Goal: Transaction & Acquisition: Complete application form

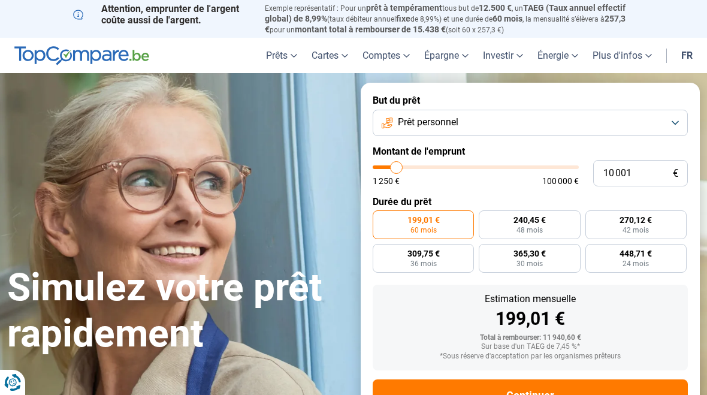
type input "10000"
radio input "true"
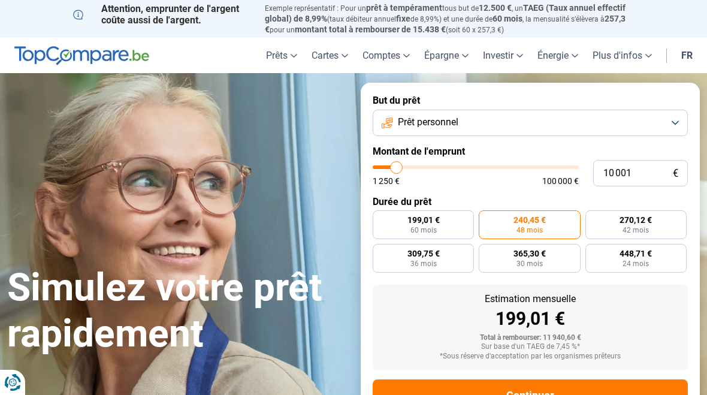
type input "13250"
click at [403, 165] on input "range" at bounding box center [476, 167] width 206 height 4
type input "13 250"
radio input "false"
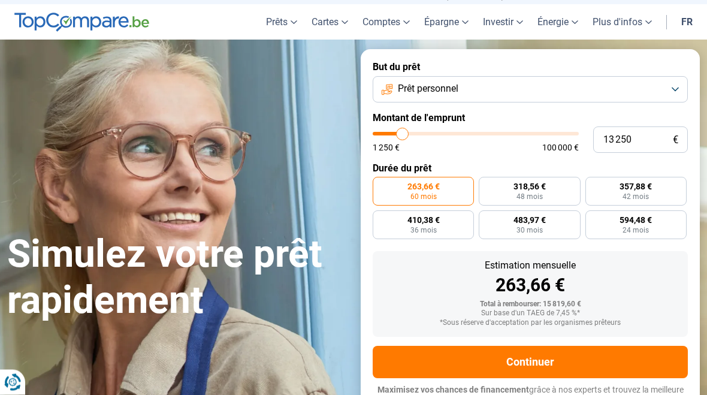
scroll to position [40, 0]
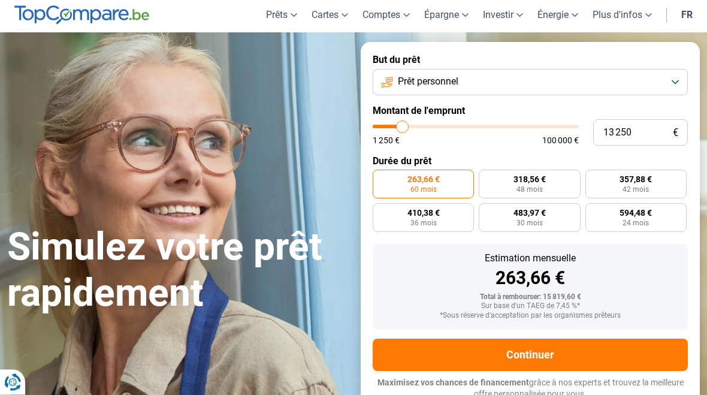
type input "11 000"
type input "11000"
type input "10 750"
type input "10750"
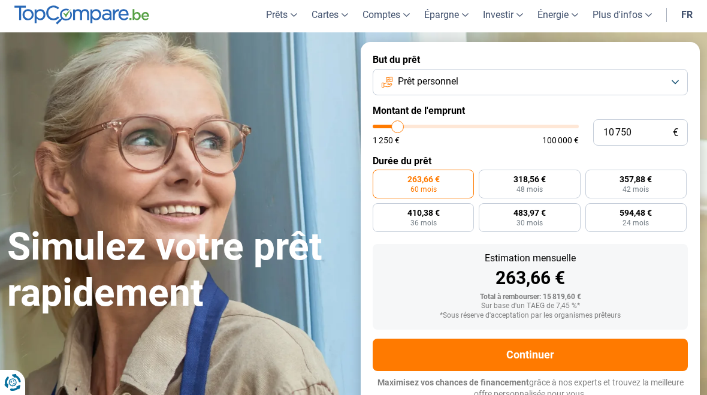
type input "10 250"
type input "10250"
type input "10 000"
type input "10000"
type input "9 750"
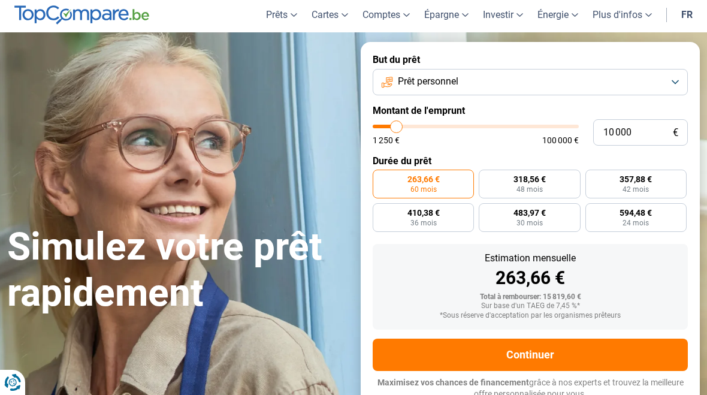
type input "9750"
type input "9 500"
type input "9500"
type input "9 000"
type input "9000"
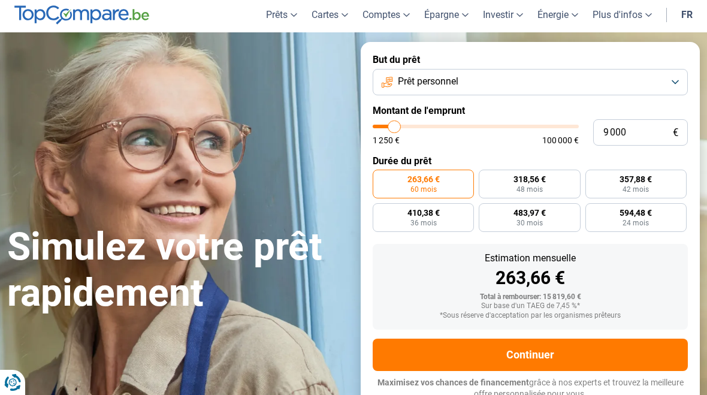
type input "8 750"
type input "8750"
type input "8 500"
type input "8500"
type input "8 250"
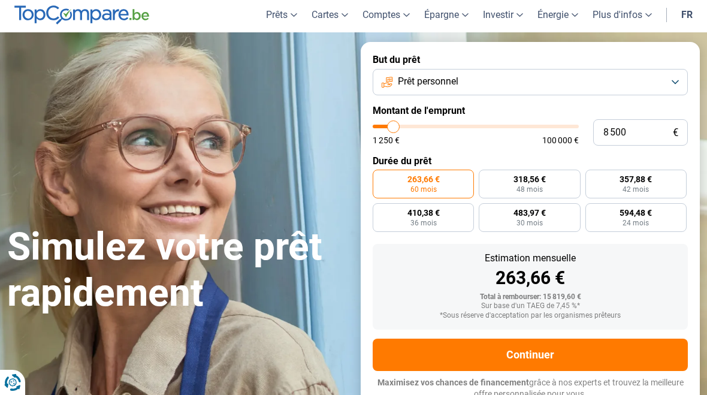
type input "8250"
type input "8 000"
type input "8000"
type input "7 500"
type input "7500"
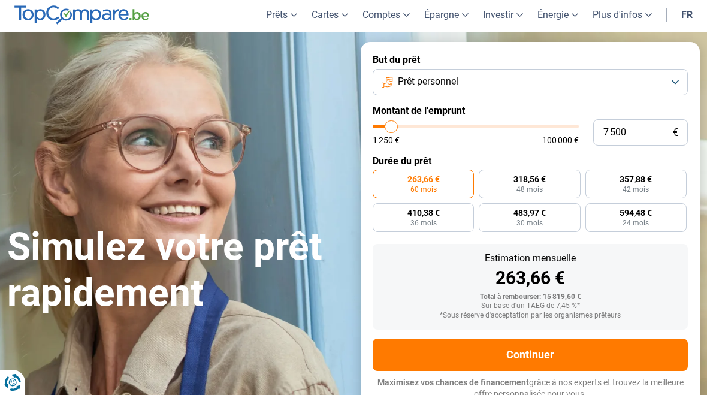
type input "7 250"
type input "7250"
type input "7 000"
type input "7000"
type input "6 750"
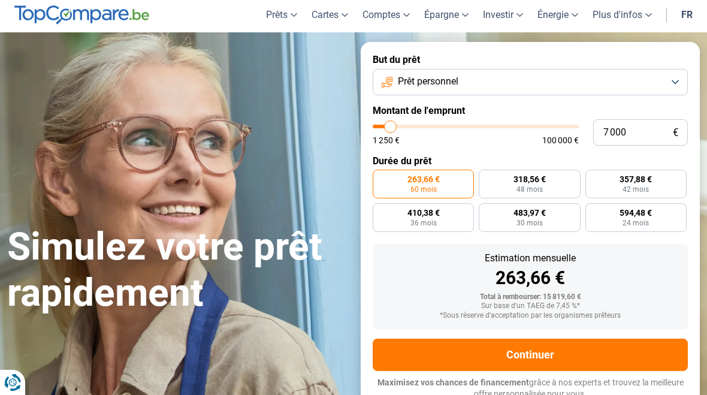
type input "6750"
type input "6 250"
type input "6250"
type input "6 000"
type input "6000"
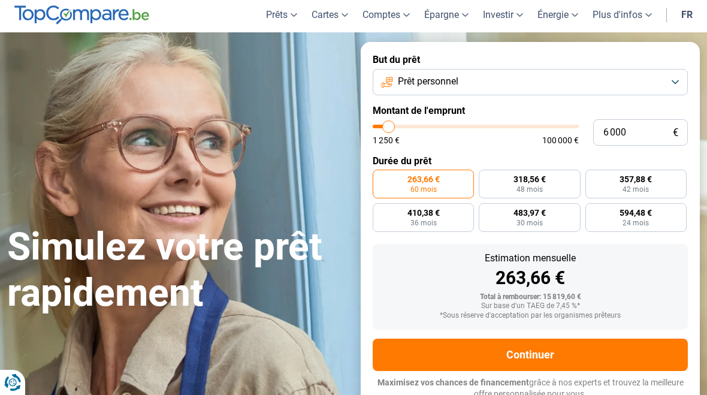
type input "5 750"
type input "5750"
type input "5 500"
type input "5500"
type input "5 000"
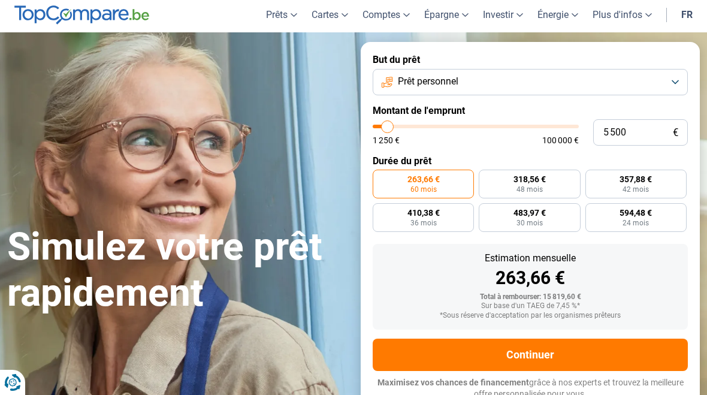
type input "5000"
type input "4 750"
type input "4750"
type input "4 500"
type input "4500"
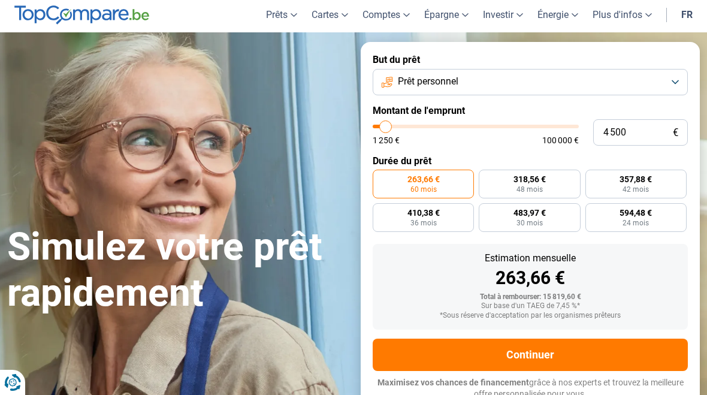
type input "4 250"
type input "4250"
type input "4 000"
type input "4000"
type input "3 500"
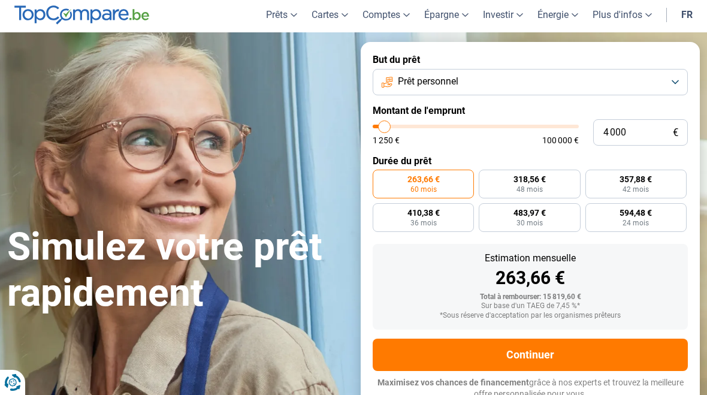
type input "3500"
type input "3 250"
type input "3250"
type input "3 000"
type input "3000"
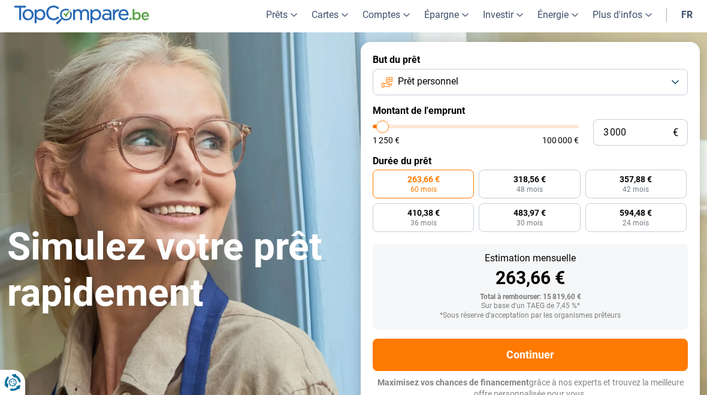
type input "2 750"
type input "2750"
type input "2 250"
type input "2250"
type input "2 000"
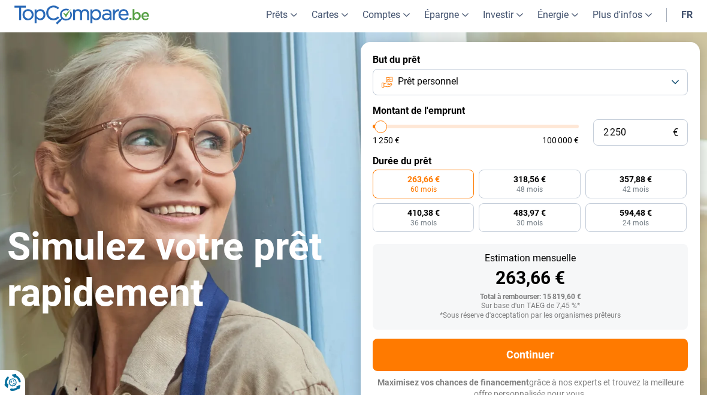
type input "2000"
type input "1 750"
type input "1750"
type input "1 500"
type input "1500"
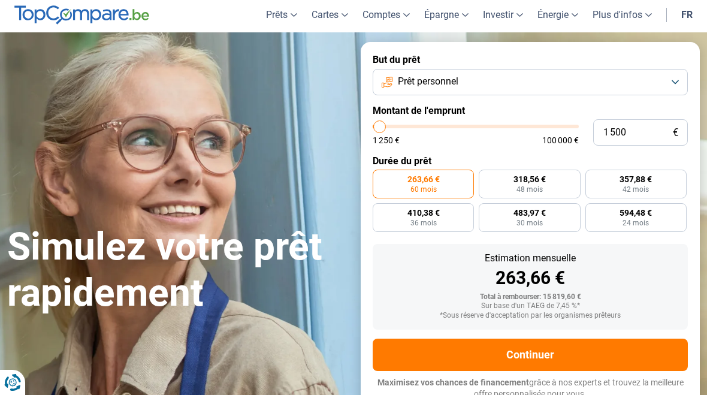
type input "1 250"
type input "1250"
radio input "true"
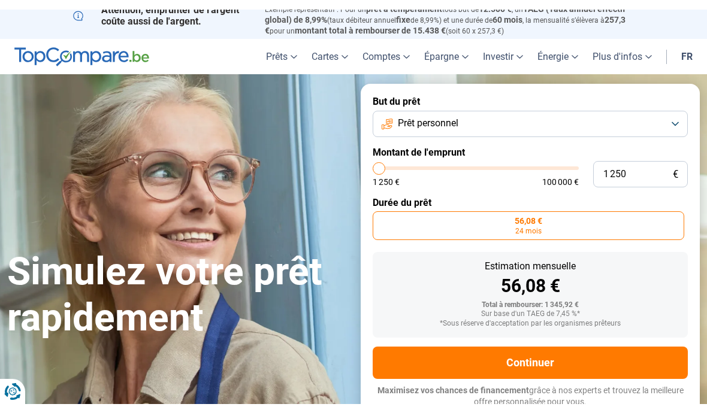
scroll to position [7, 0]
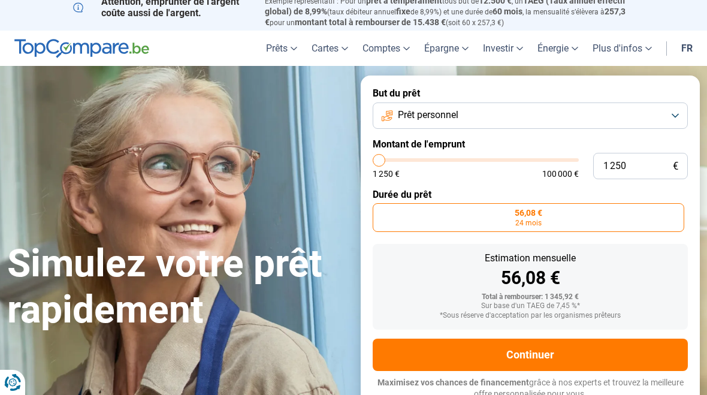
type input "1 500"
type input "1500"
type input "1 750"
type input "1750"
type input "2 000"
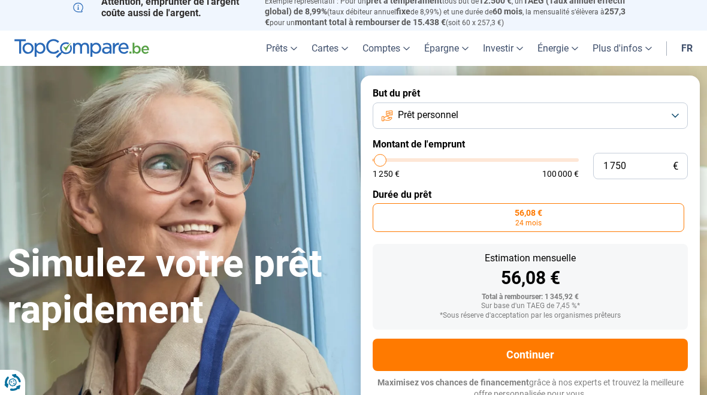
type input "2000"
type input "2 250"
type input "2250"
type input "2 750"
type input "2750"
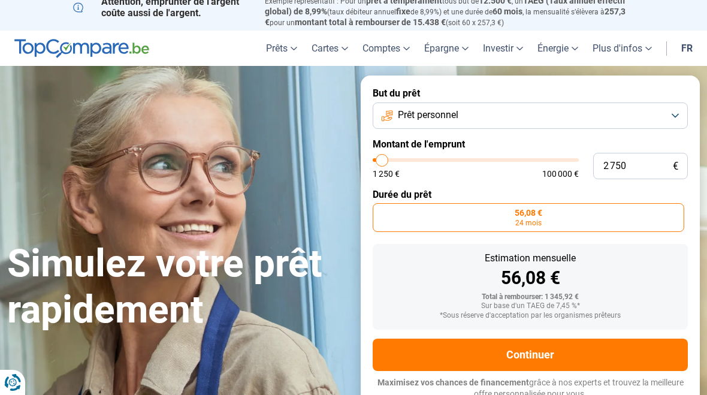
type input "3 000"
type input "3000"
type input "3 250"
type input "3250"
type input "3 500"
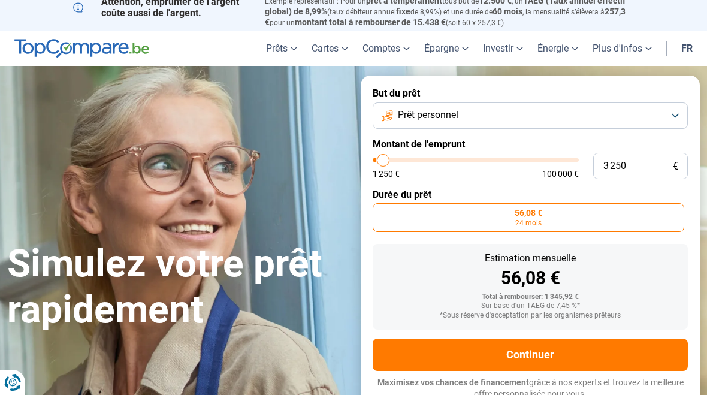
type input "3500"
type input "4 000"
type input "4000"
type input "4 250"
type input "4250"
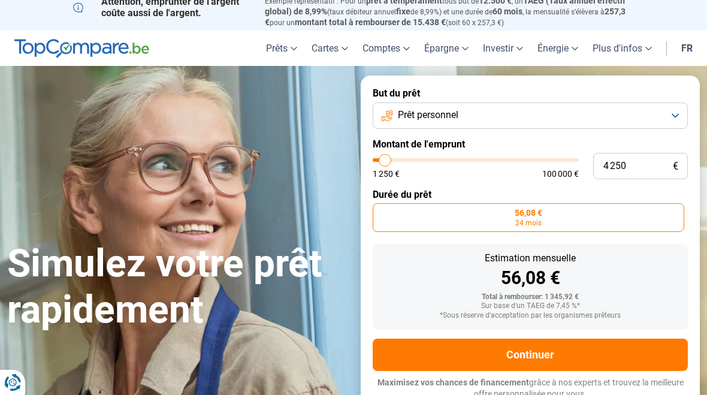
type input "4 500"
type input "4500"
type input "4 750"
type input "4750"
type input "5 000"
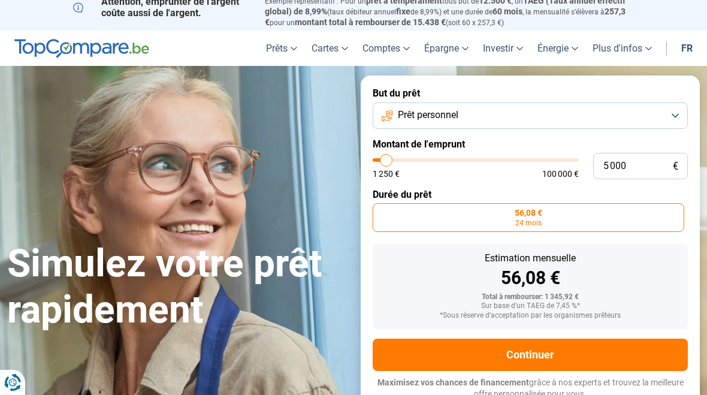
type input "5000"
radio input "false"
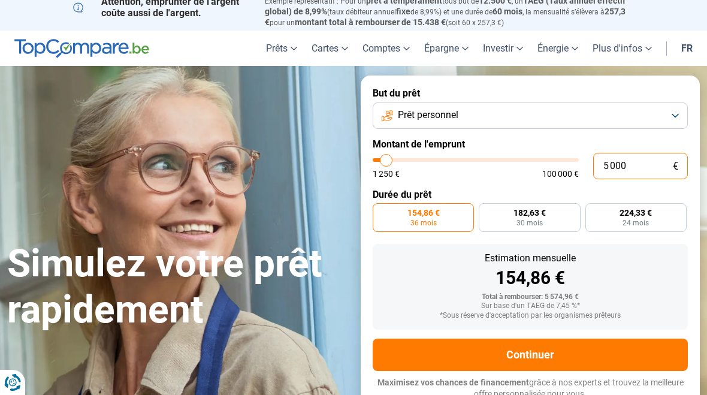
click at [646, 164] on input "5 000" at bounding box center [640, 166] width 95 height 26
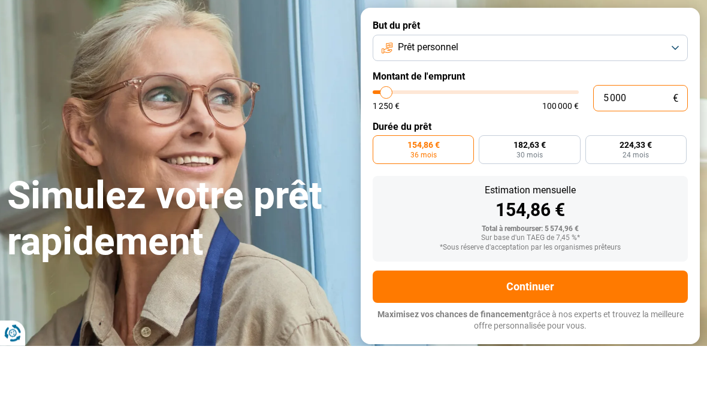
type input "500"
type input "1250"
type input "1 250"
type input "1250"
radio input "true"
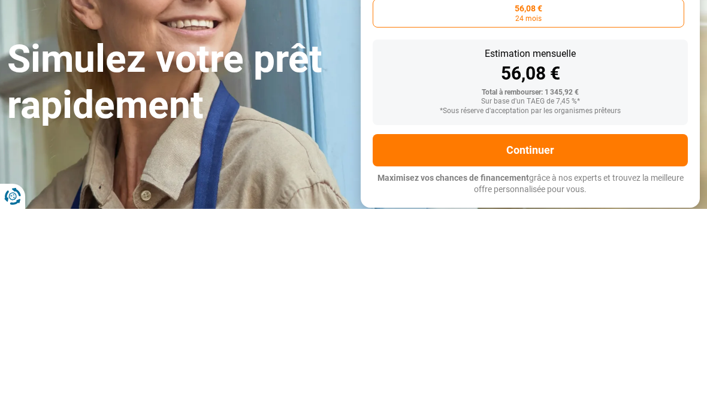
type input "12 501"
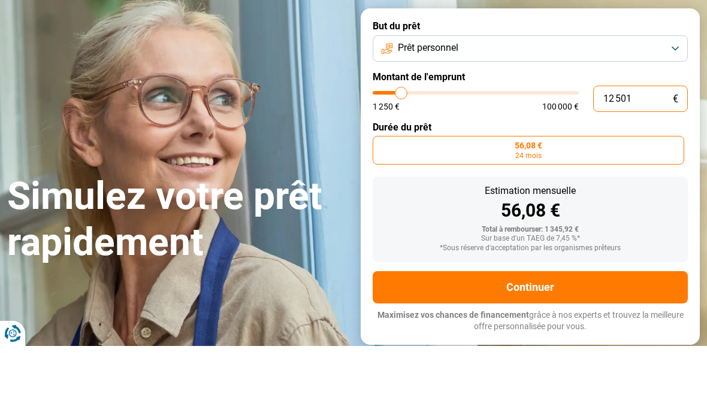
type input "12500"
radio input "false"
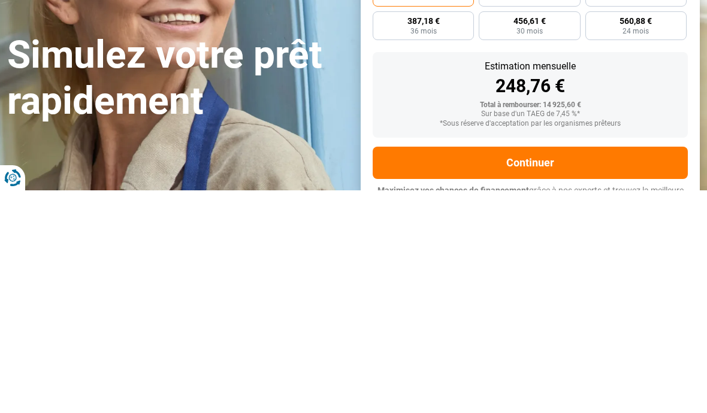
scroll to position [22, 0]
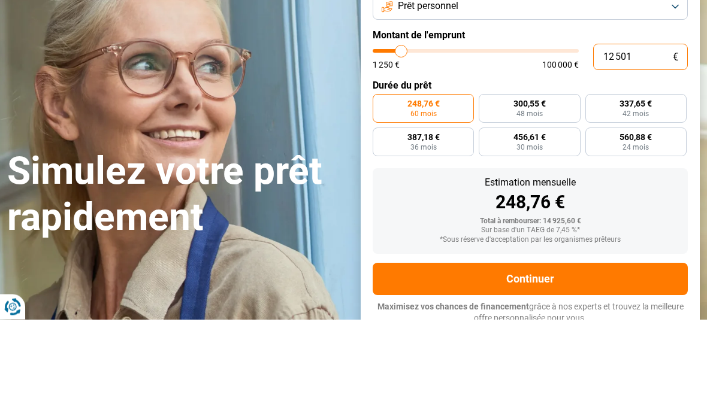
type input "12 750"
type input "12750"
type input "12 500"
type input "12500"
type input "12 250"
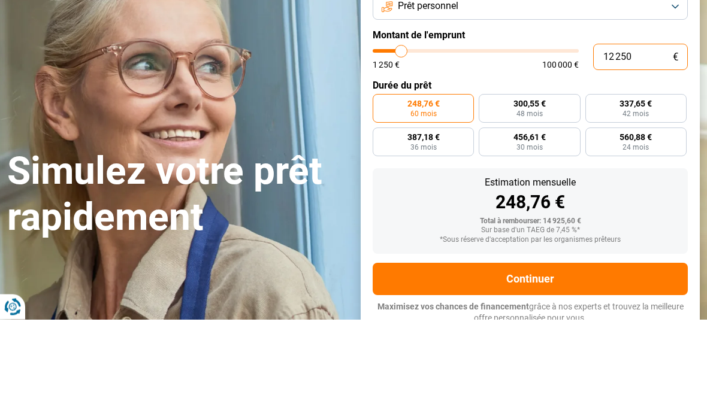
type input "12250"
type input "12 000"
type input "12000"
type input "11 500"
type input "11500"
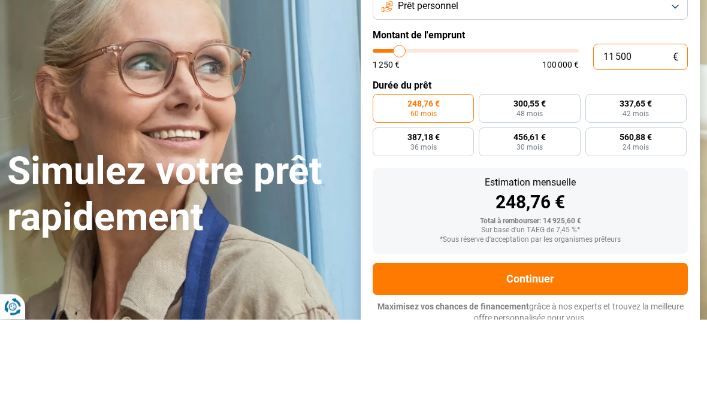
type input "11 250"
type input "11250"
type input "11 000"
type input "11000"
type input "10 750"
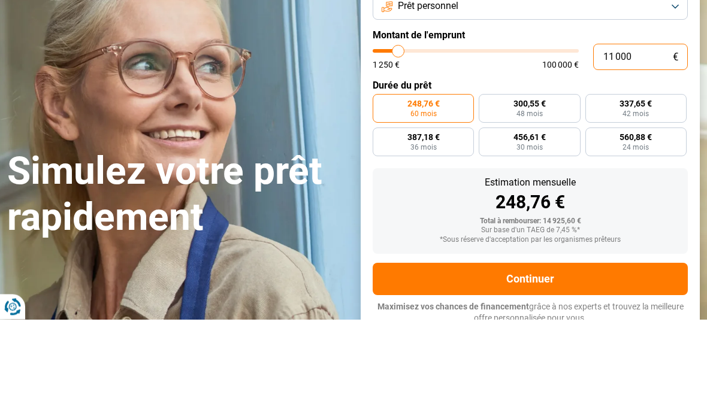
type input "10750"
type input "10 250"
type input "10250"
type input "10 000"
type input "10000"
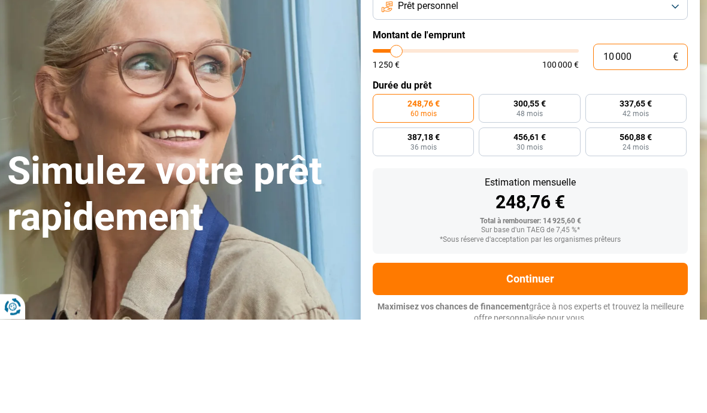
type input "9 750"
type input "9750"
type input "9 500"
type input "9500"
type input "9 000"
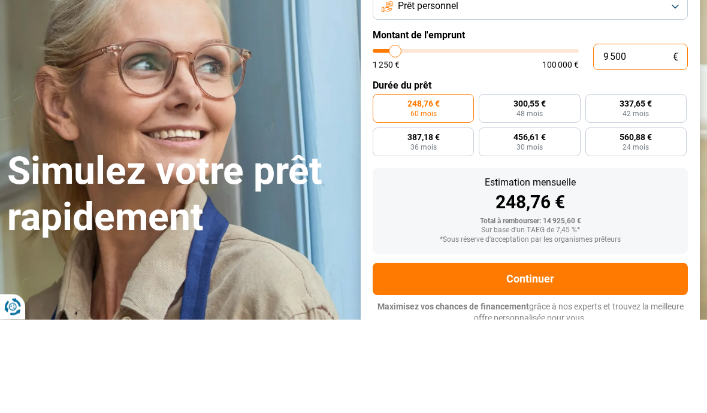
type input "9000"
type input "8 750"
type input "8750"
type input "8 500"
type input "8500"
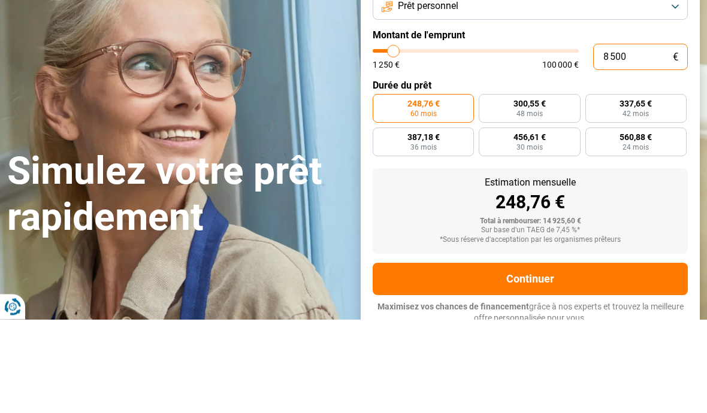
type input "8 250"
type input "8250"
type input "8 000"
type input "8000"
type input "7 500"
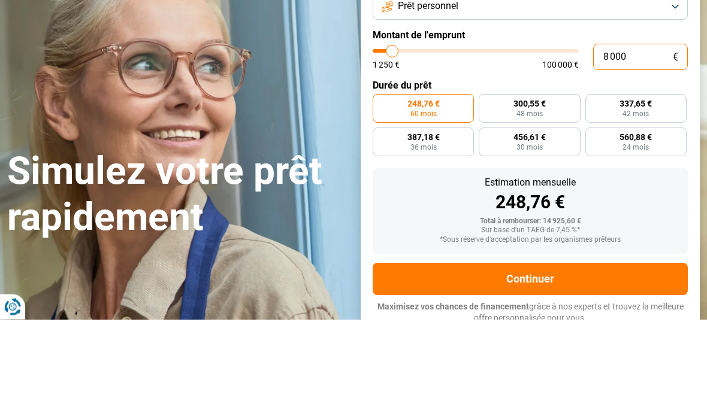
type input "7500"
type input "7 250"
type input "7250"
type input "7 000"
type input "7000"
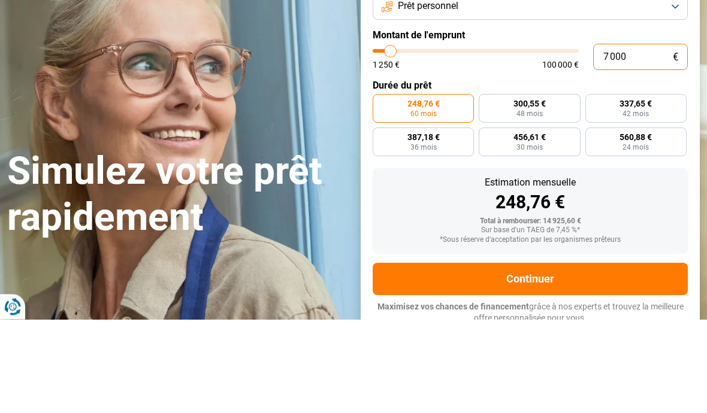
type input "6 750"
type input "6750"
type input "6 250"
type input "6250"
type input "6 000"
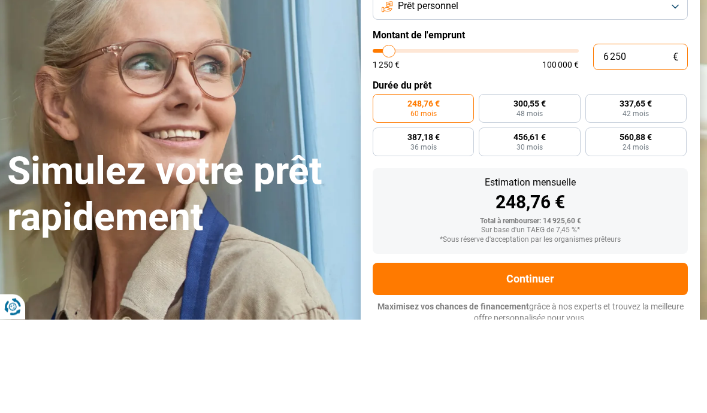
type input "6000"
type input "5 750"
type input "5750"
type input "5 500"
type input "5500"
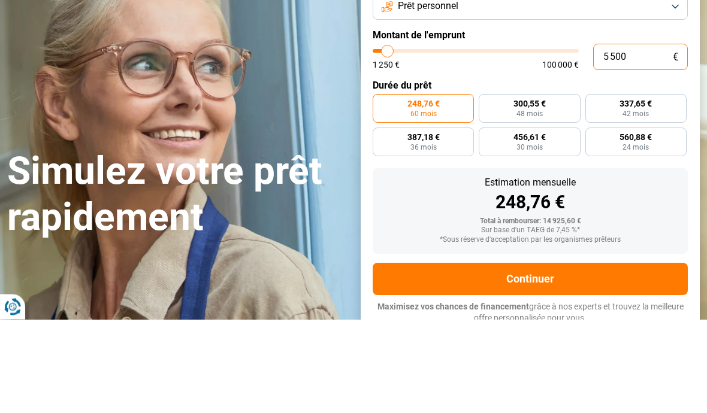
type input "5 000"
type input "5000"
type input "4 750"
type input "4750"
type input "4 500"
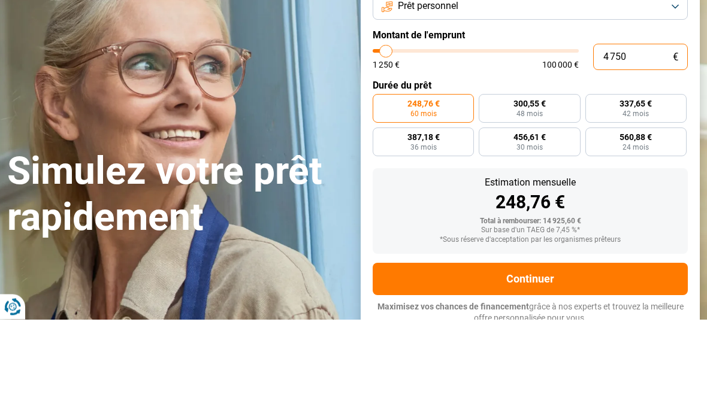
type input "4500"
type input "4 250"
type input "4250"
type input "4 000"
type input "4000"
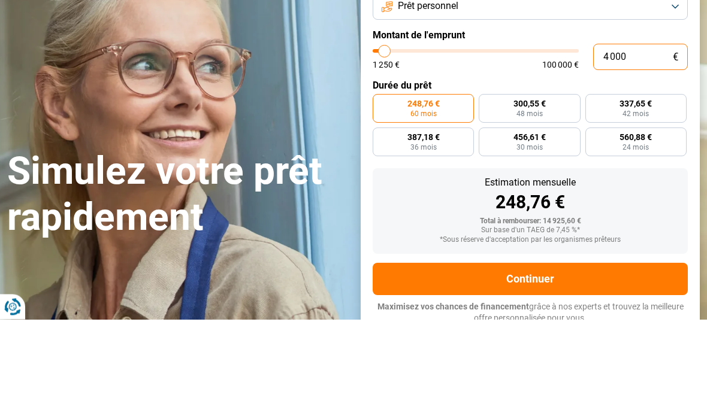
type input "3 500"
type input "3500"
type input "4 000"
type input "4000"
type input "4 250"
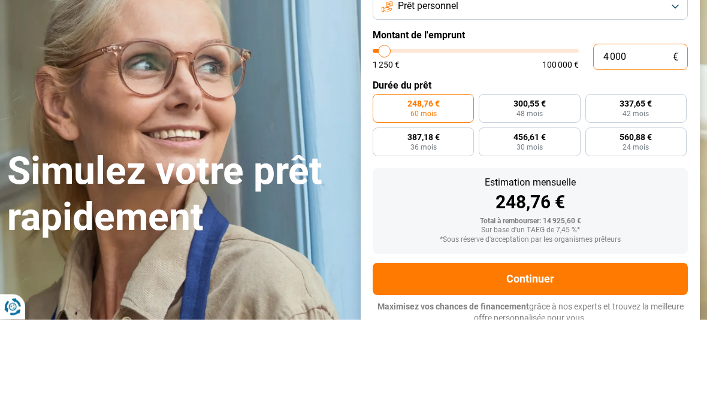
type input "4250"
type input "4 500"
type input "4500"
type input "4 750"
type input "4750"
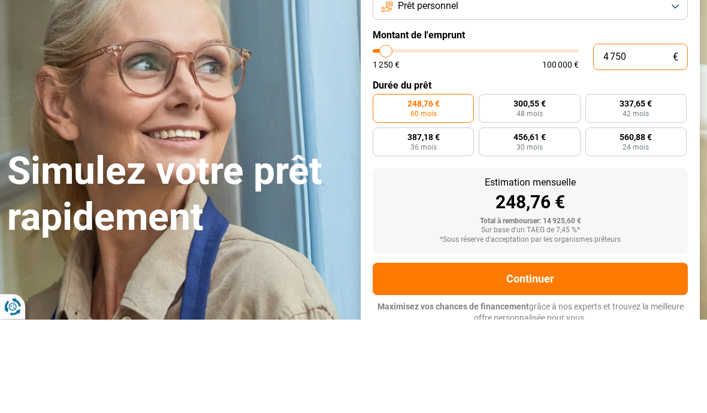
type input "5 000"
type input "5000"
type input "5 500"
type input "5500"
type input "5 750"
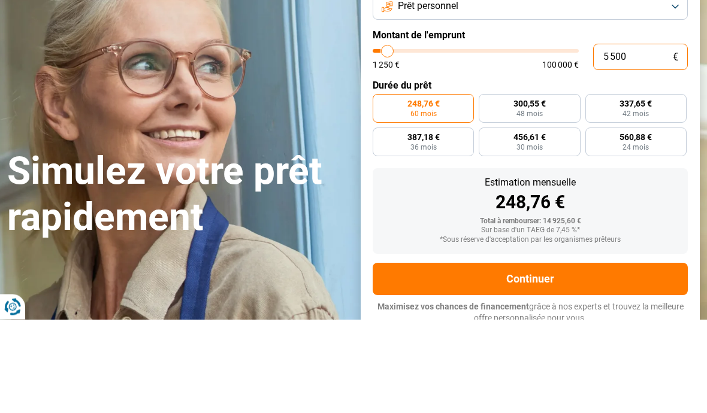
type input "5750"
type input "6 000"
type input "6000"
type input "6 250"
type input "6250"
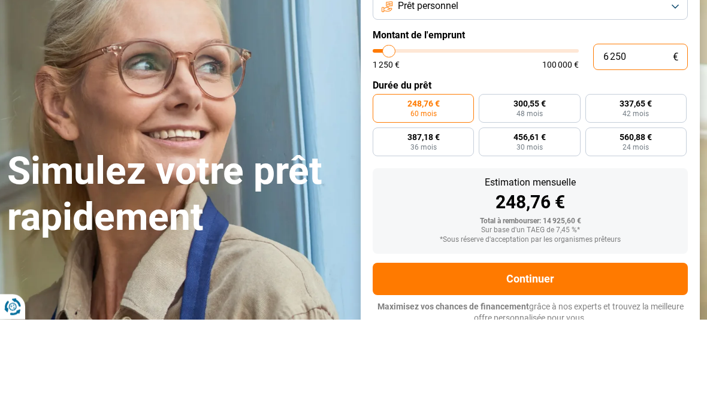
type input "6 750"
type input "6750"
type input "6 250"
type input "6250"
type input "6 000"
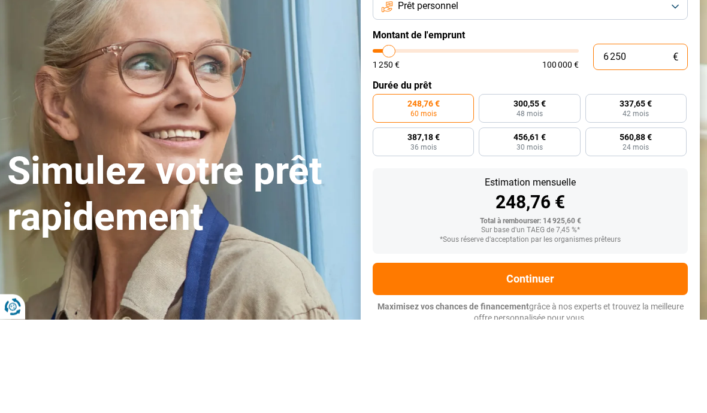
type input "6000"
type input "5 750"
type input "5750"
type input "5 500"
type input "5500"
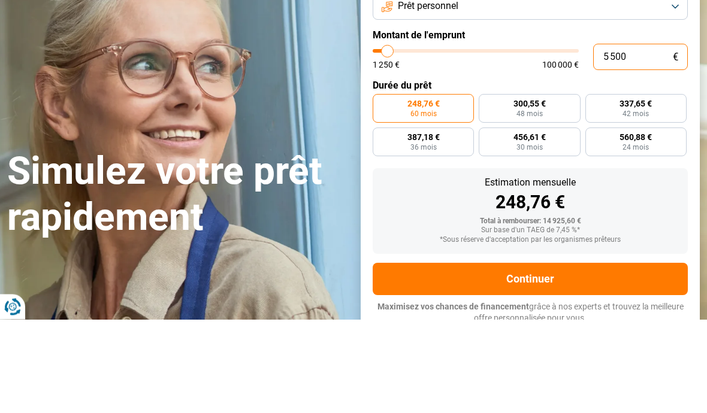
type input "5 000"
type input "5000"
type input "4 750"
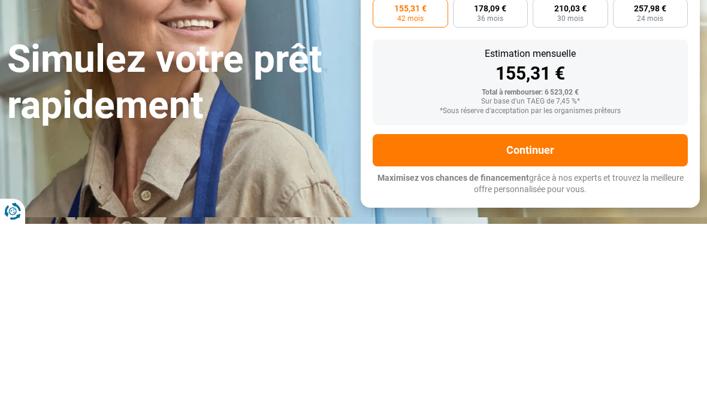
click at [535, 323] on button "Continuer" at bounding box center [530, 339] width 315 height 32
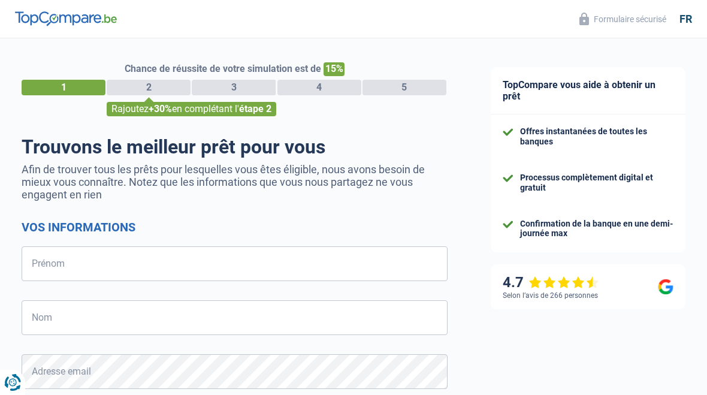
select select "32"
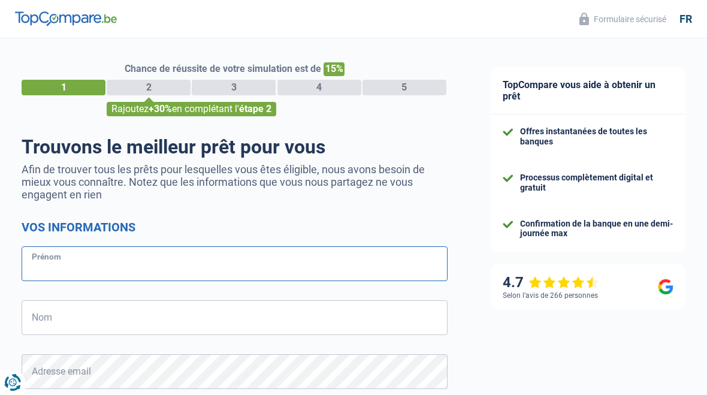
click at [40, 258] on input "Prénom" at bounding box center [235, 263] width 426 height 35
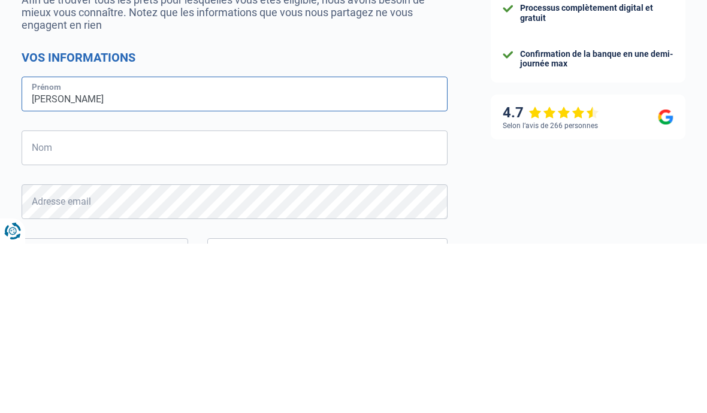
type input "Jeannine Claude"
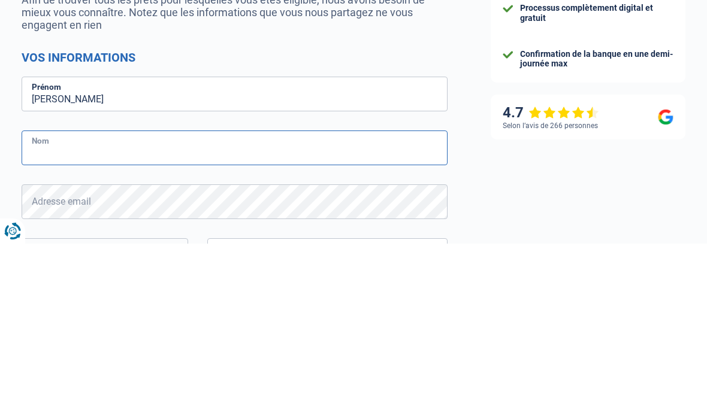
click at [84, 300] on input "Nom" at bounding box center [235, 317] width 426 height 35
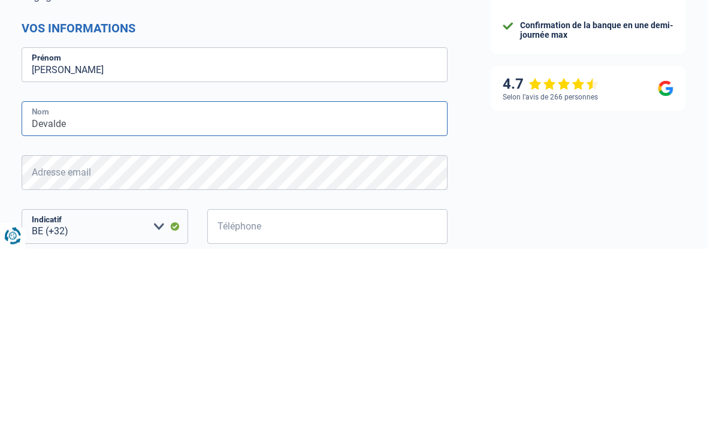
type input "Devalde"
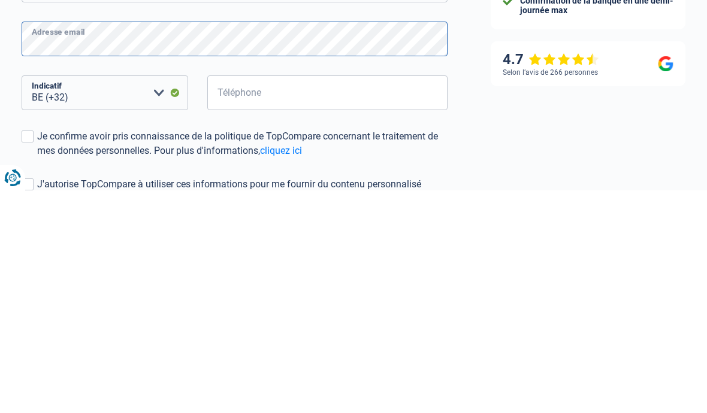
scroll to position [111, 0]
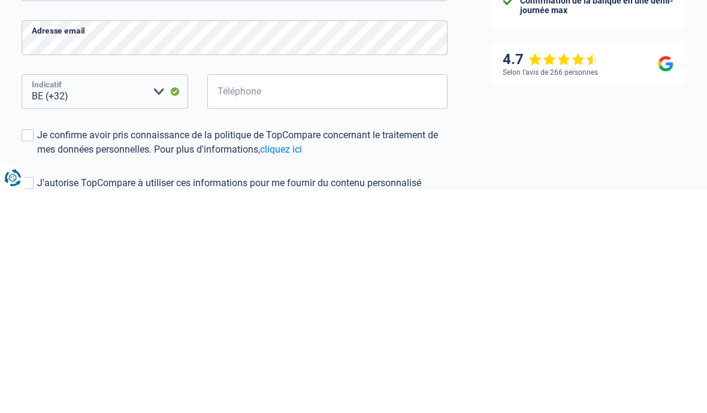
click at [94, 297] on select "BE (+32) LU (+352) Veuillez sélectionner une option" at bounding box center [105, 314] width 167 height 35
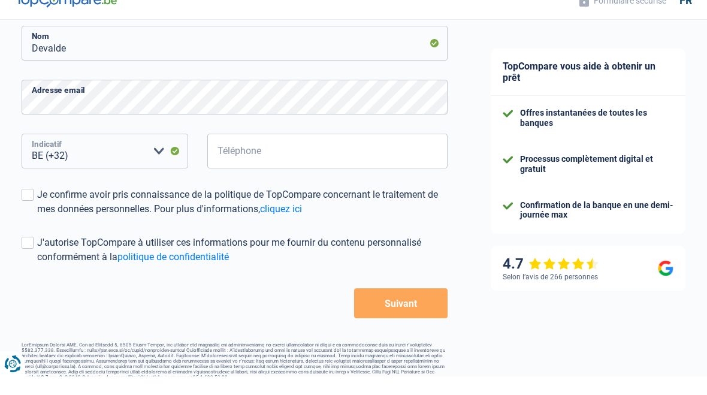
scroll to position [274, 0]
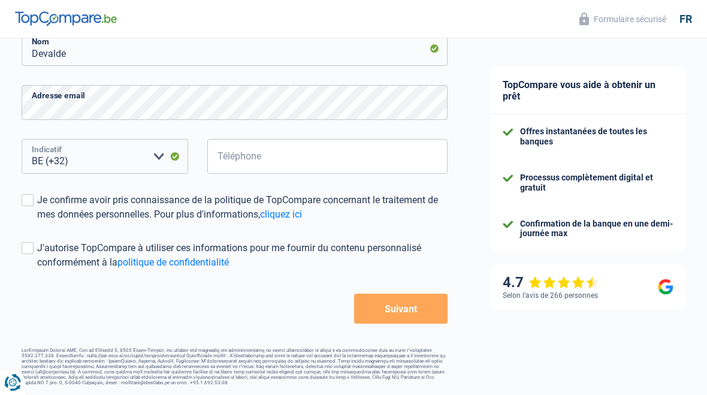
click at [83, 156] on select "BE (+32) LU (+352) Veuillez sélectionner une option" at bounding box center [105, 156] width 167 height 35
click at [275, 152] on input "Téléphone" at bounding box center [327, 156] width 240 height 35
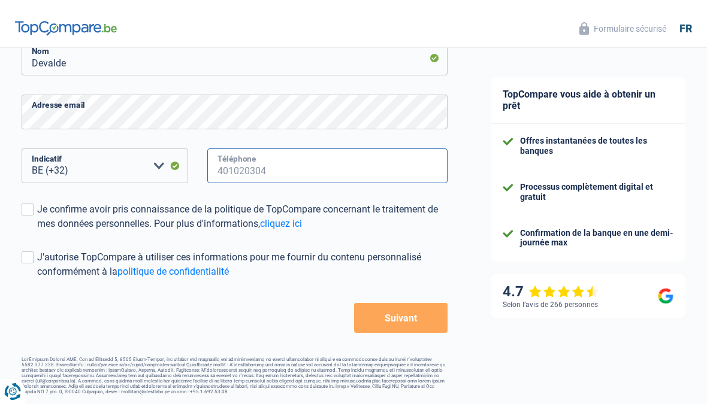
scroll to position [256, 0]
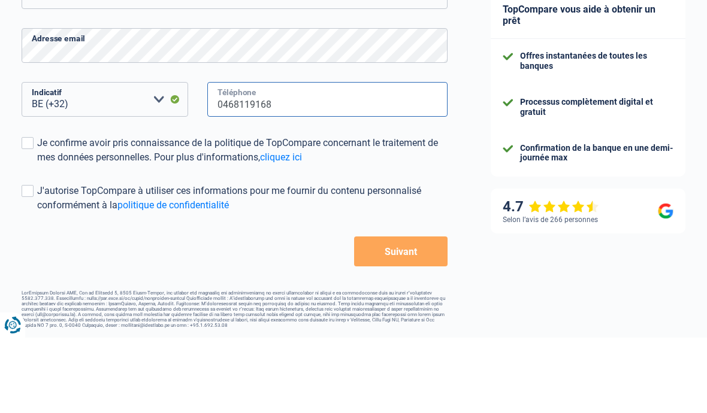
type input "0468119168"
click at [26, 213] on span at bounding box center [28, 219] width 12 height 12
click at [37, 240] on input "Je confirme avoir pris connaissance de la politique de TopCompare concernant le…" at bounding box center [37, 240] width 0 height 0
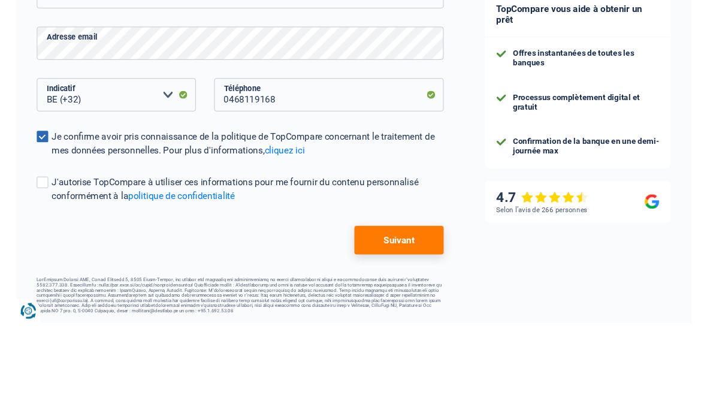
scroll to position [274, 0]
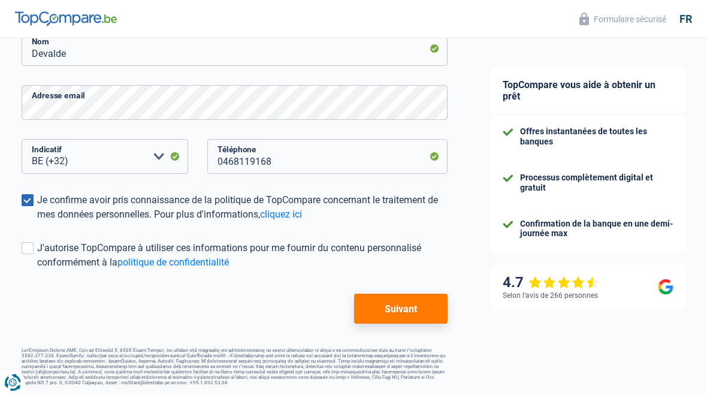
click at [408, 304] on button "Suivant" at bounding box center [400, 308] width 93 height 30
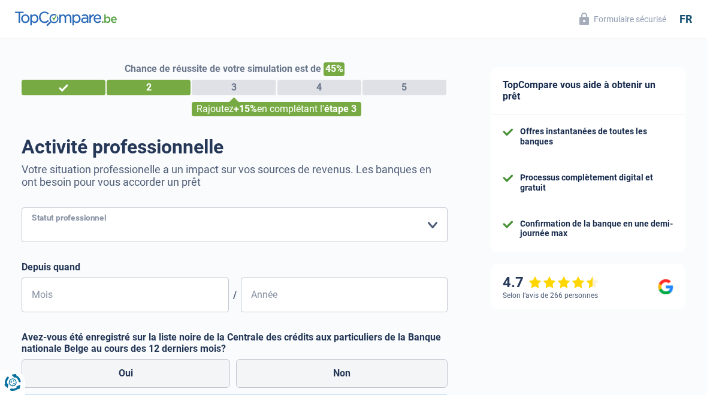
click at [435, 223] on select "Ouvrier Employé privé Employé public Invalide Indépendant Pensionné Chômeur Mut…" at bounding box center [235, 224] width 426 height 35
select select "retired"
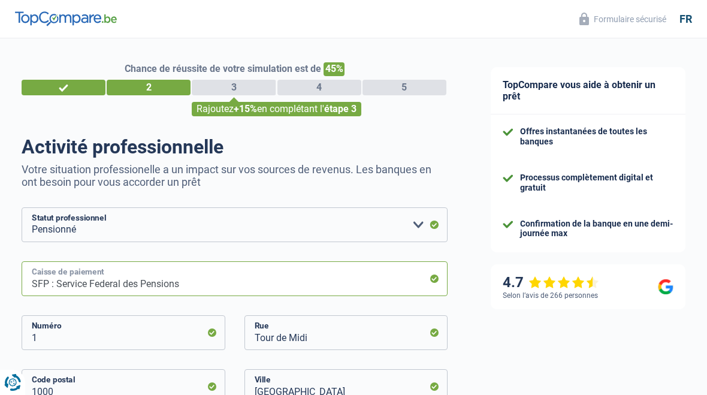
click at [438, 280] on input "SFP : Service Federal des Pensions" at bounding box center [235, 278] width 426 height 35
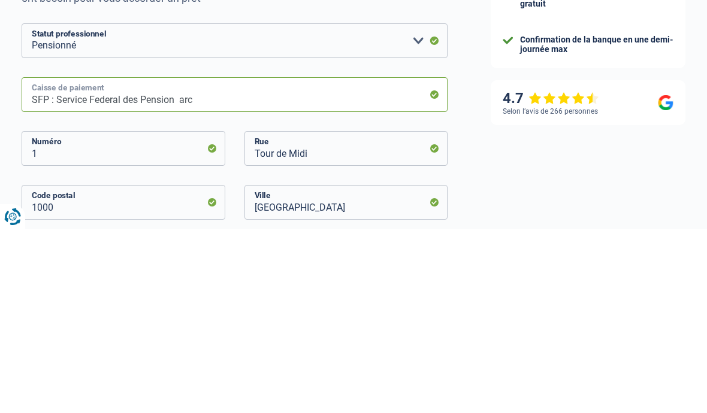
type input "SFP : Service Federal des Pension arco"
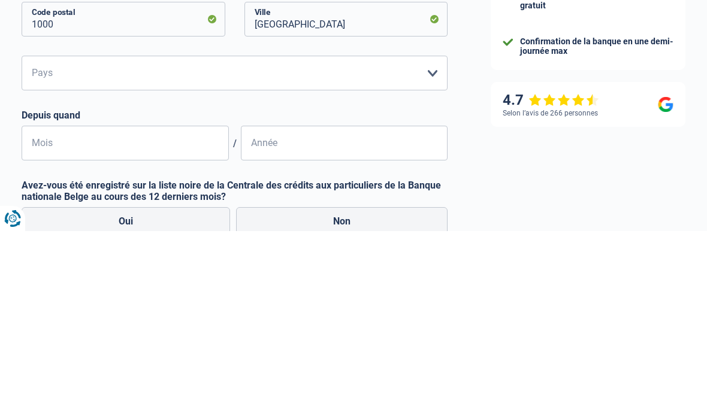
scroll to position [368, 0]
